Goal: Information Seeking & Learning: Learn about a topic

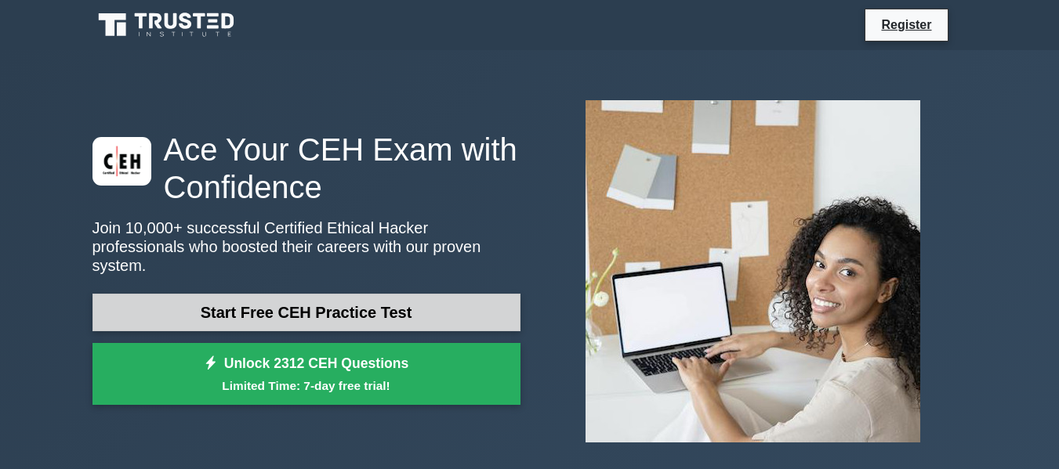
click at [408, 302] on link "Start Free CEH Practice Test" at bounding box center [306, 313] width 428 height 38
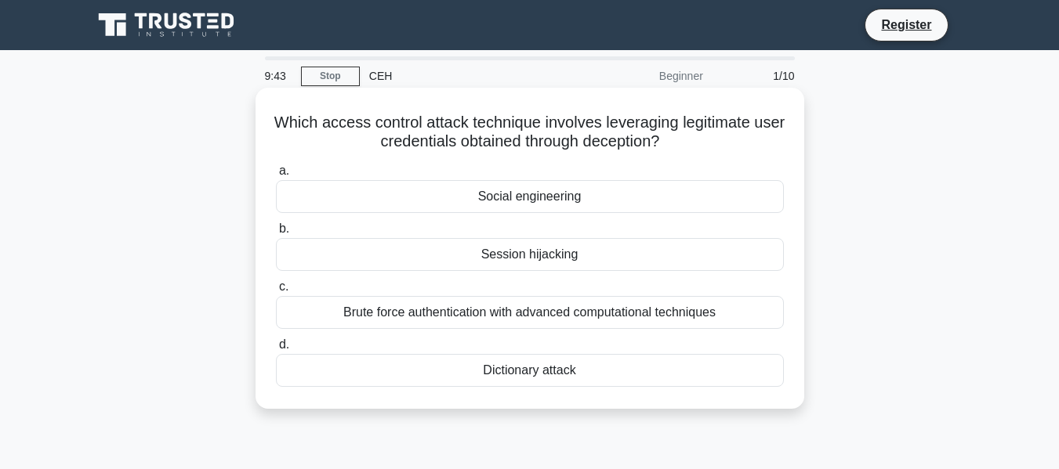
click at [504, 197] on div "Social engineering" at bounding box center [530, 196] width 508 height 33
click at [276, 176] on input "a. Social engineering" at bounding box center [276, 171] width 0 height 10
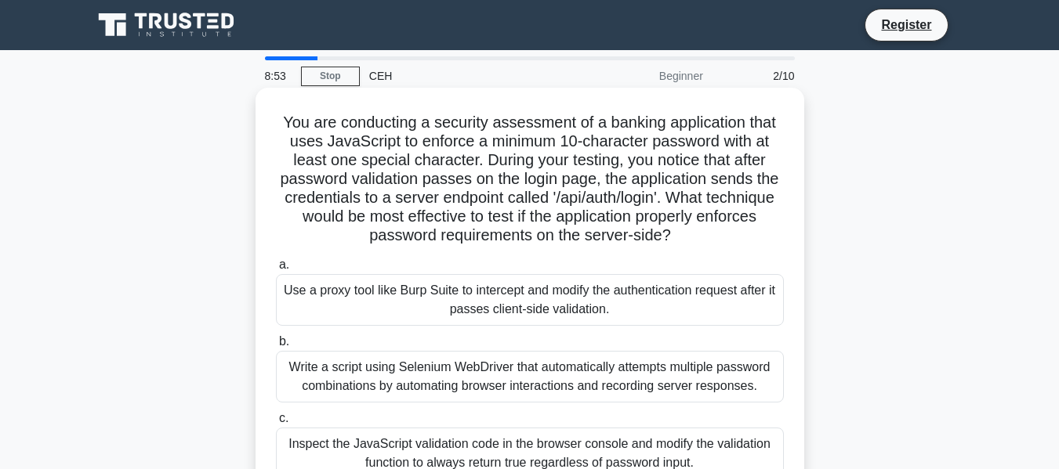
click at [353, 294] on div "Use a proxy tool like Burp Suite to intercept and modify the authentication req…" at bounding box center [530, 300] width 508 height 52
click at [276, 270] on input "a. Use a proxy tool like Burp Suite to intercept and modify the authentication …" at bounding box center [276, 265] width 0 height 10
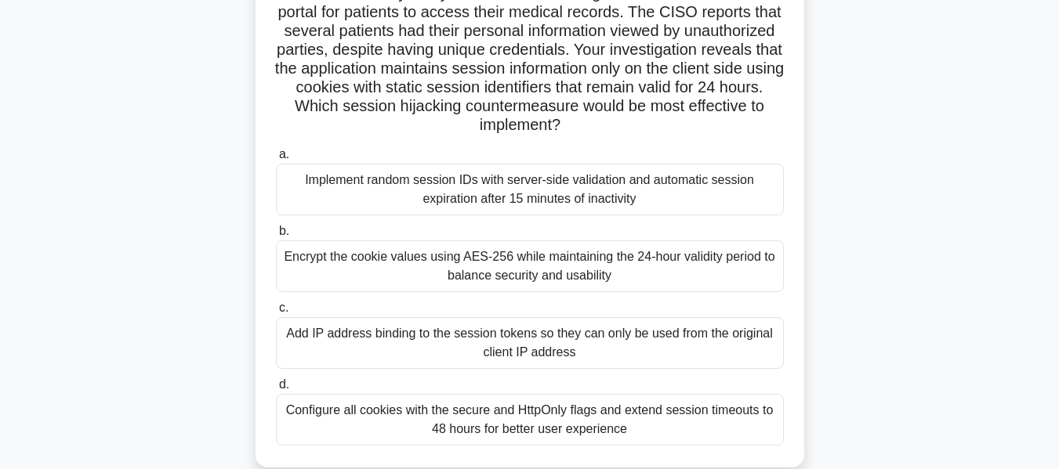
scroll to position [157, 0]
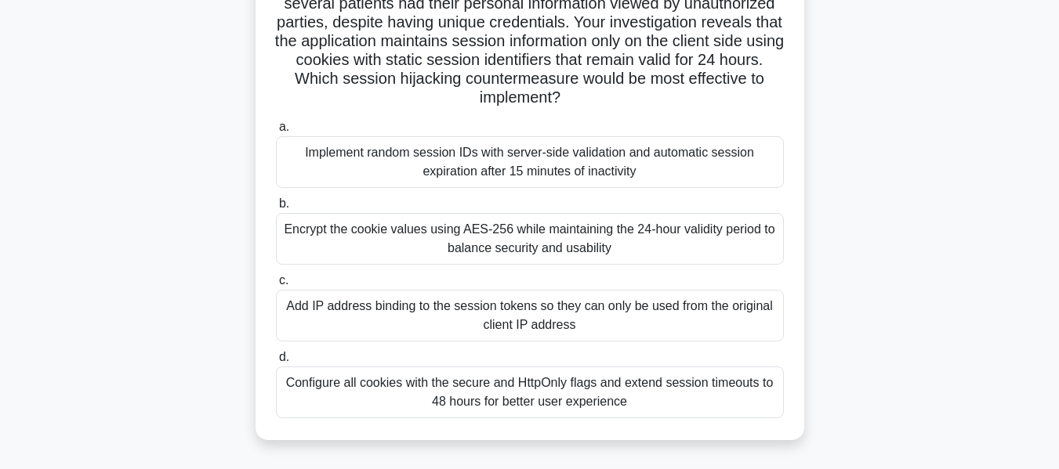
click at [560, 252] on div "Encrypt the cookie values using AES-256 while maintaining the 24-hour validity …" at bounding box center [530, 239] width 508 height 52
click at [276, 209] on input "b. Encrypt the cookie values using AES-256 while maintaining the 24-hour validi…" at bounding box center [276, 204] width 0 height 10
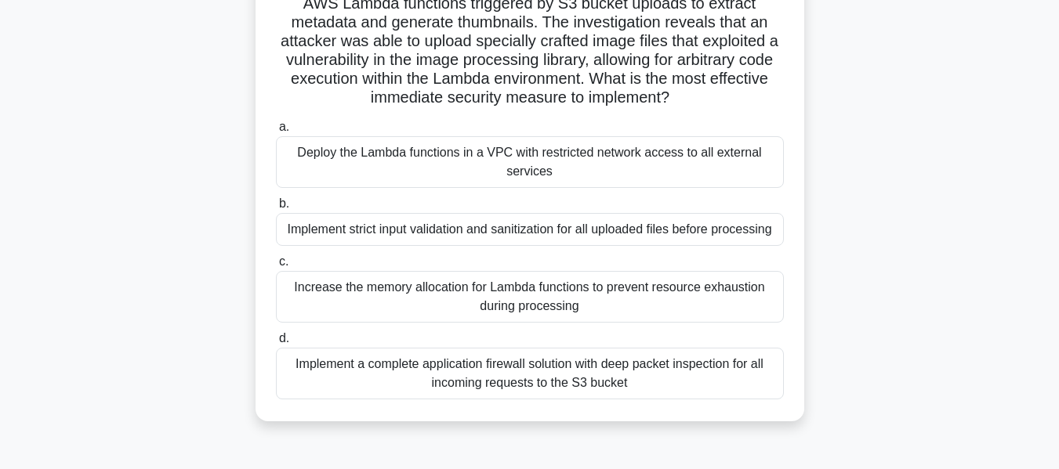
click at [498, 370] on div "Implement a complete application firewall solution with deep packet inspection …" at bounding box center [530, 374] width 508 height 52
click at [276, 344] on input "d. Implement a complete application firewall solution with deep packet inspecti…" at bounding box center [276, 339] width 0 height 10
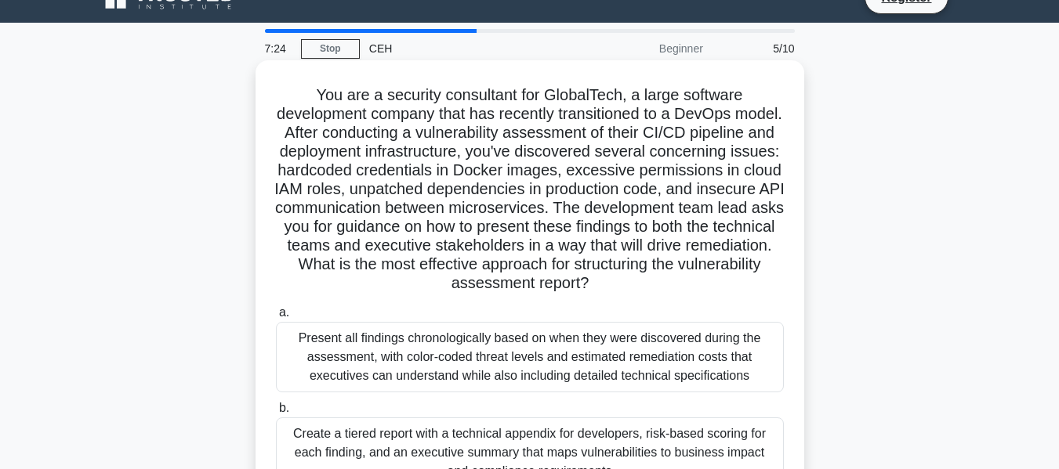
scroll to position [0, 0]
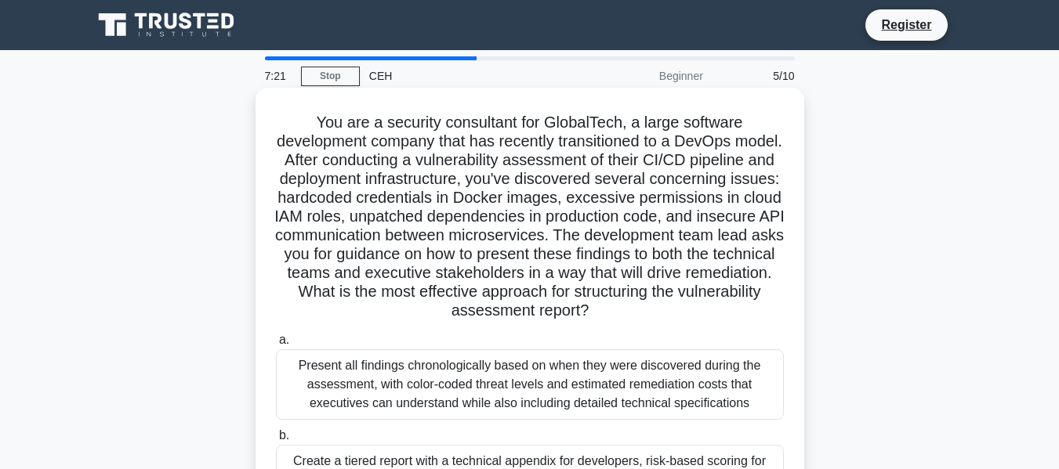
click at [481, 388] on div "Present all findings chronologically based on when they were discovered during …" at bounding box center [530, 385] width 508 height 71
click at [276, 346] on input "a. Present all findings chronologically based on when they were discovered duri…" at bounding box center [276, 340] width 0 height 10
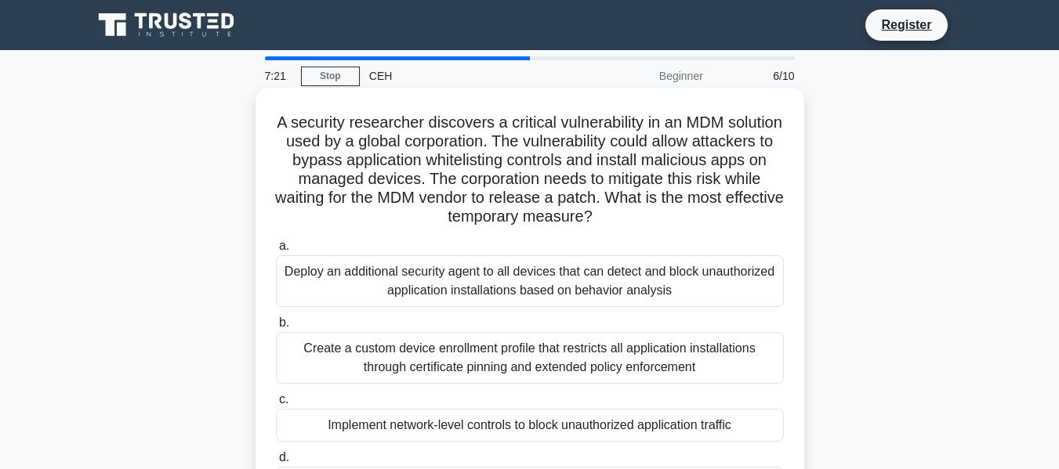
scroll to position [78, 0]
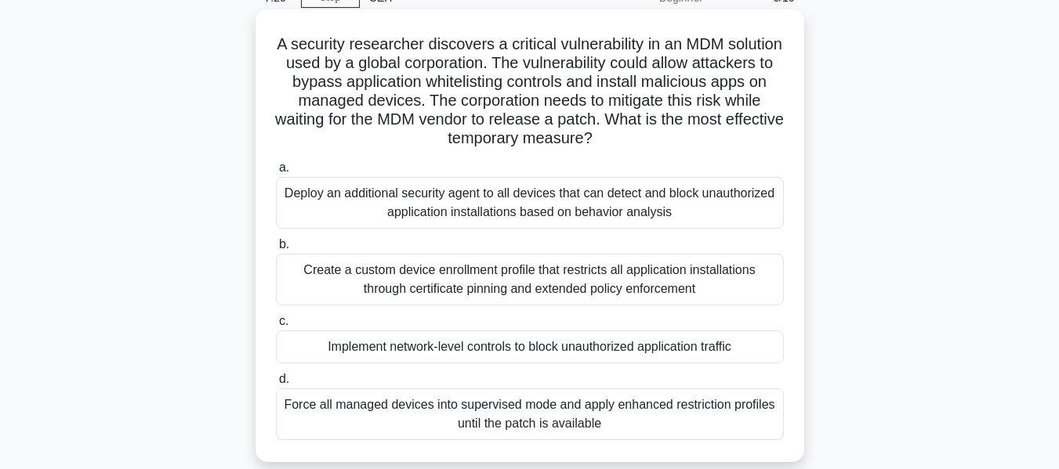
click at [456, 287] on div "Create a custom device enrollment profile that restricts all application instal…" at bounding box center [530, 280] width 508 height 52
click at [276, 250] on input "b. Create a custom device enrollment profile that restricts all application ins…" at bounding box center [276, 245] width 0 height 10
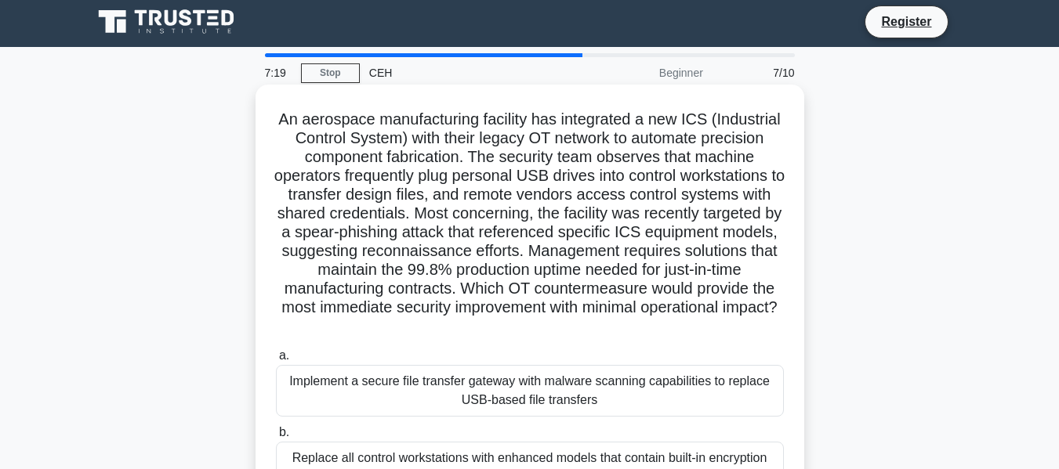
scroll to position [0, 0]
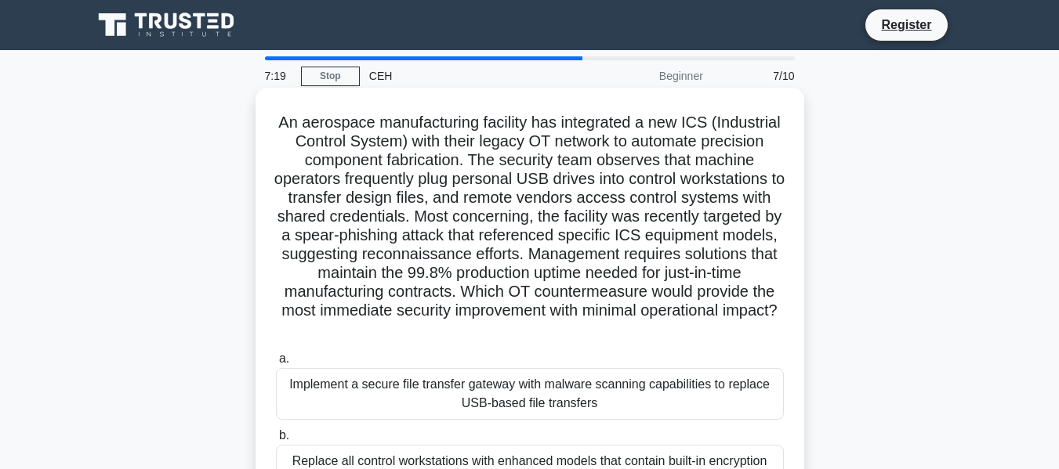
click at [456, 389] on div "Implement a secure file transfer gateway with malware scanning capabilities to …" at bounding box center [530, 394] width 508 height 52
click at [276, 364] on input "a. Implement a secure file transfer gateway with malware scanning capabilities …" at bounding box center [276, 359] width 0 height 10
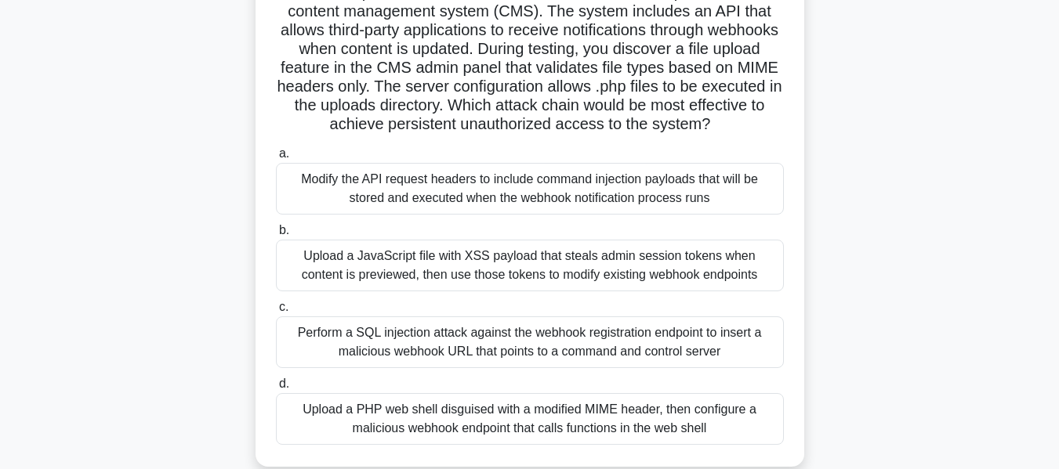
scroll to position [157, 0]
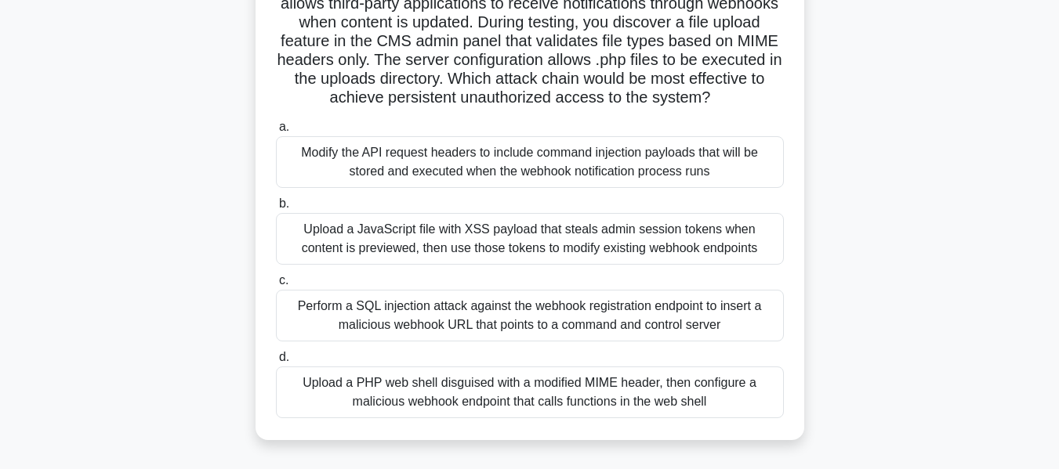
click at [471, 298] on div "Perform a SQL injection attack against the webhook registration endpoint to ins…" at bounding box center [530, 316] width 508 height 52
click at [276, 286] on input "c. Perform a SQL injection attack against the webhook registration endpoint to …" at bounding box center [276, 281] width 0 height 10
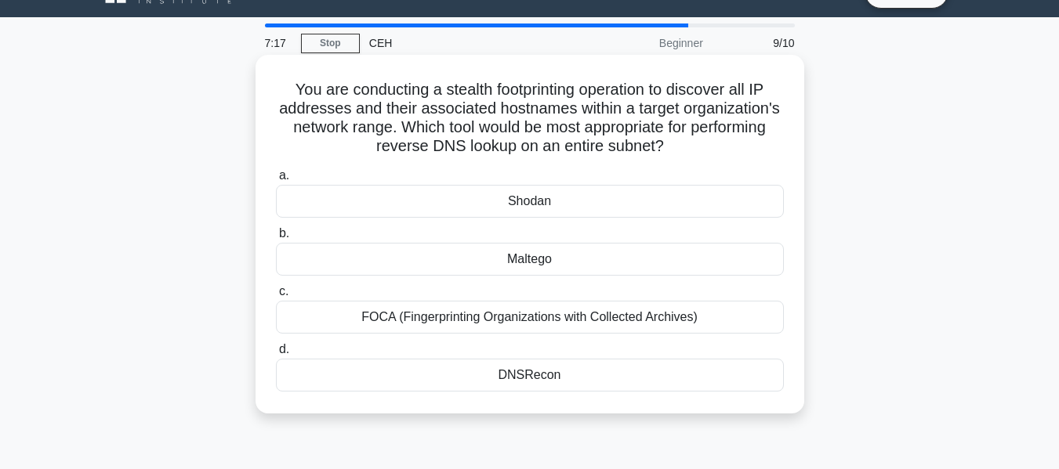
scroll to position [0, 0]
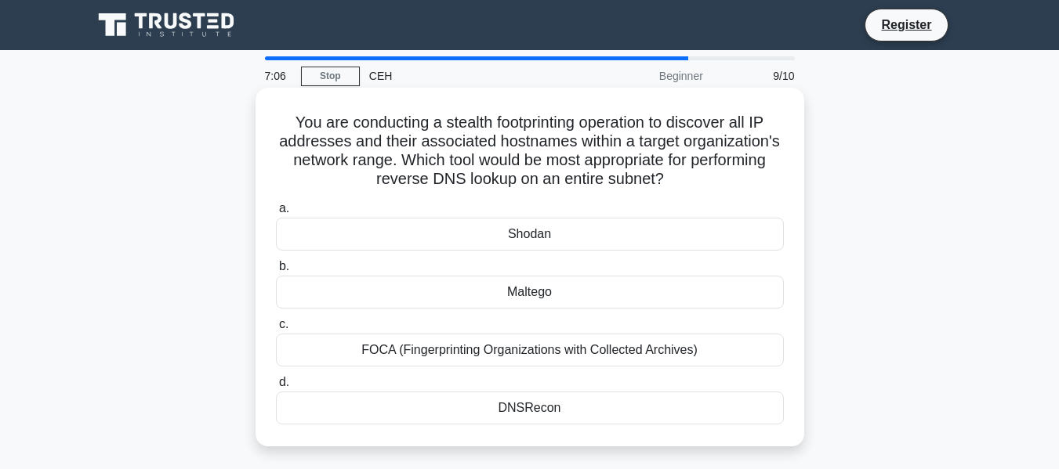
click at [527, 404] on div "DNSRecon" at bounding box center [530, 408] width 508 height 33
click at [276, 388] on input "d. DNSRecon" at bounding box center [276, 383] width 0 height 10
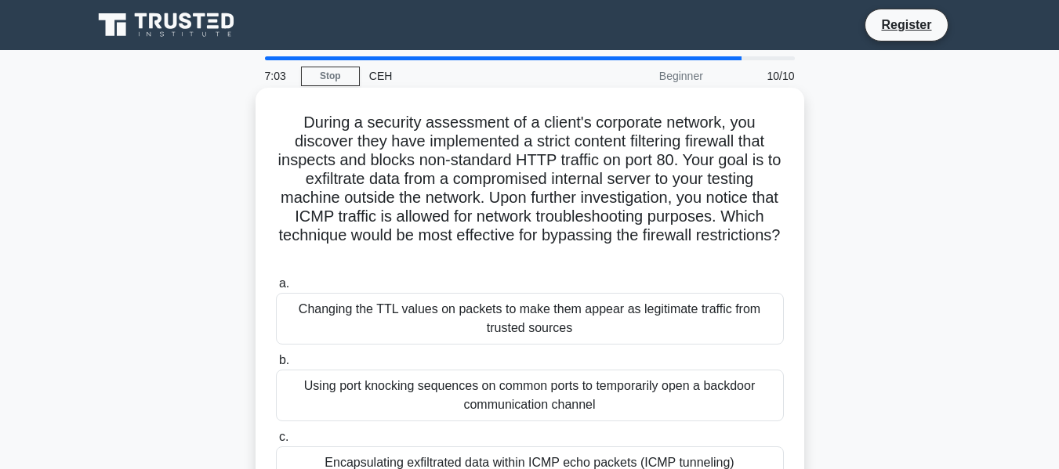
click at [511, 315] on div "Changing the TTL values on packets to make them appear as legitimate traffic fr…" at bounding box center [530, 319] width 508 height 52
click at [276, 289] on input "a. Changing the TTL values on packets to make them appear as legitimate traffic…" at bounding box center [276, 284] width 0 height 10
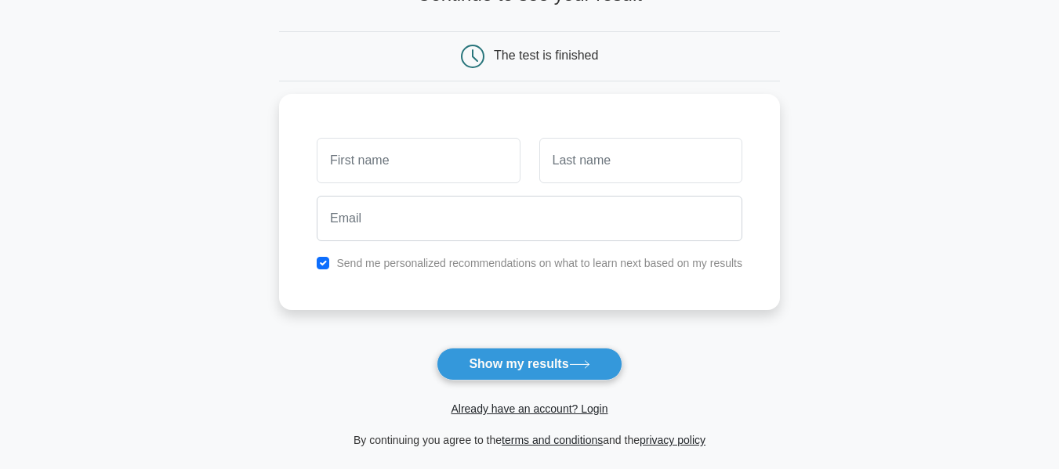
scroll to position [235, 0]
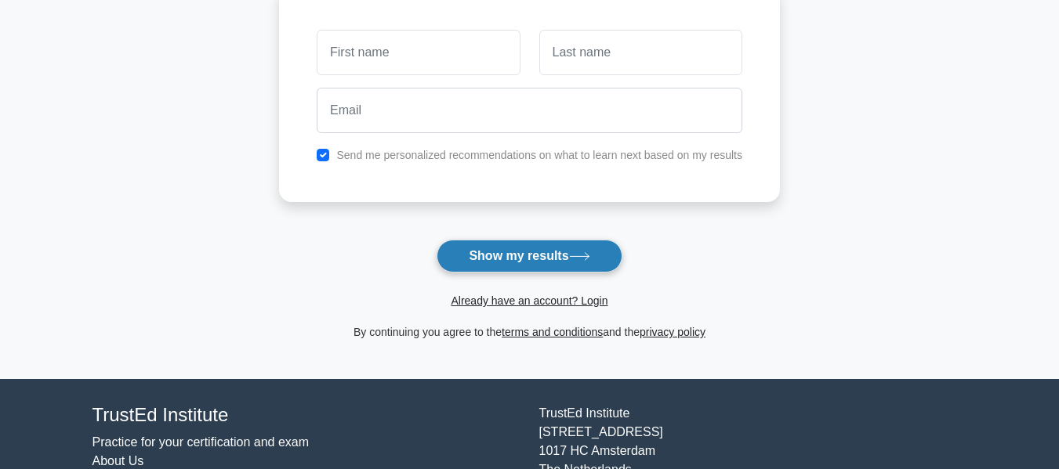
click at [548, 264] on button "Show my results" at bounding box center [529, 256] width 185 height 33
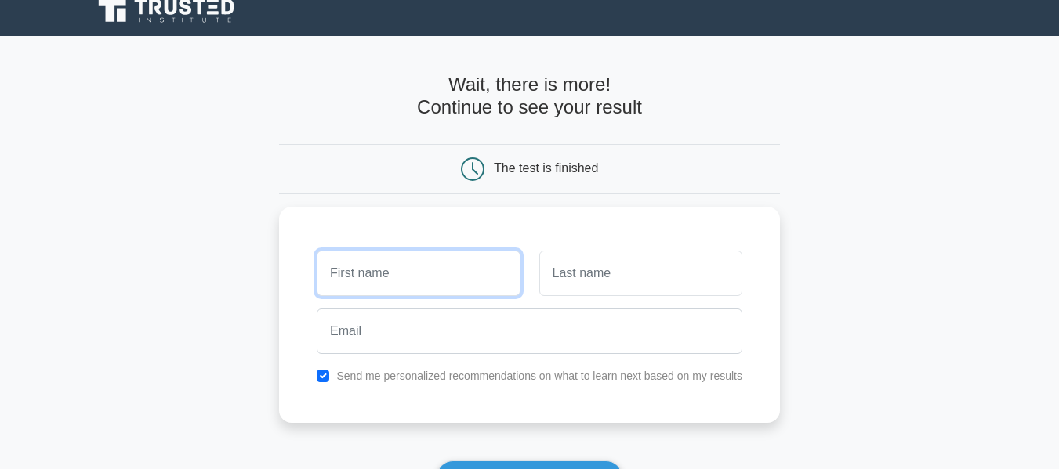
scroll to position [0, 0]
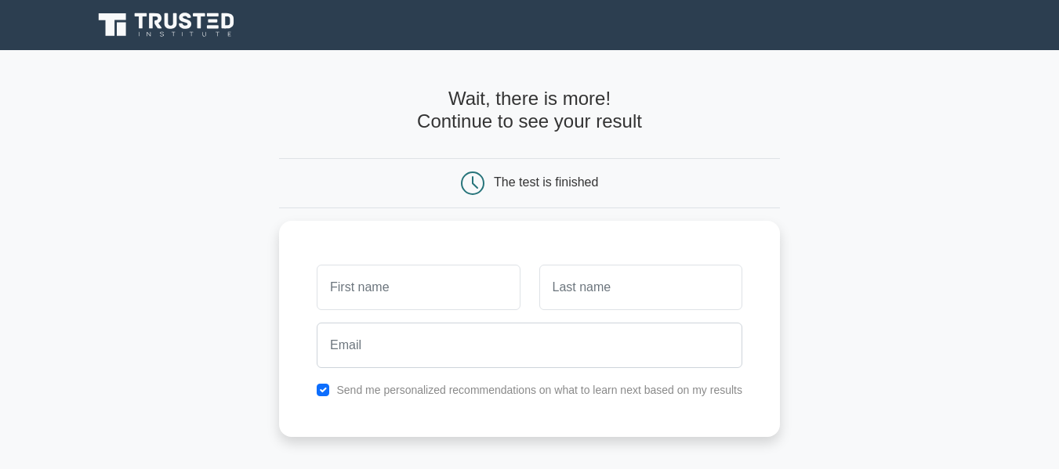
click at [254, 187] on main "Wait, there is more! Continue to see your result The test is finished and the" at bounding box center [529, 332] width 1059 height 564
